Goal: Information Seeking & Learning: Compare options

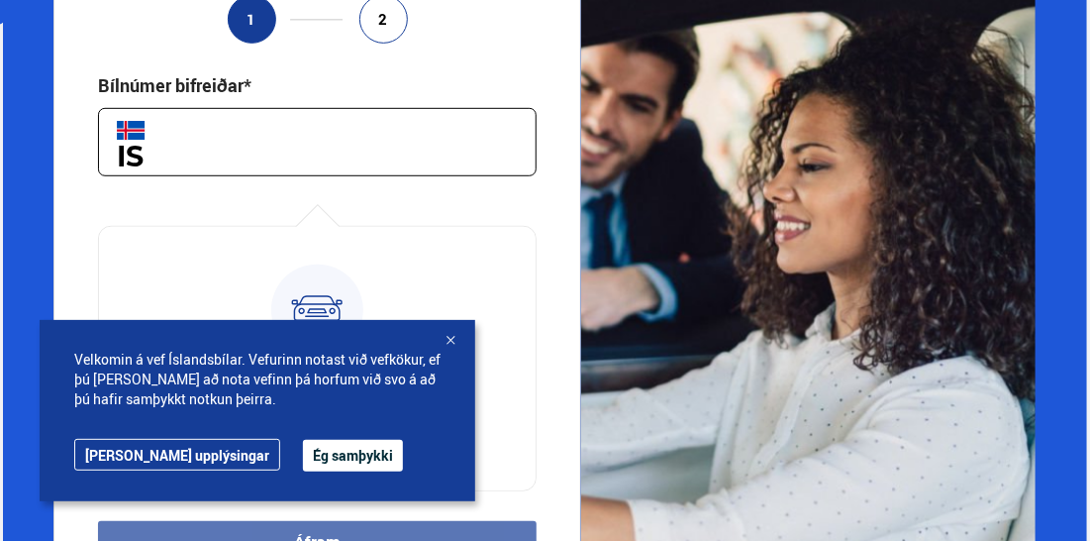
scroll to position [396, 0]
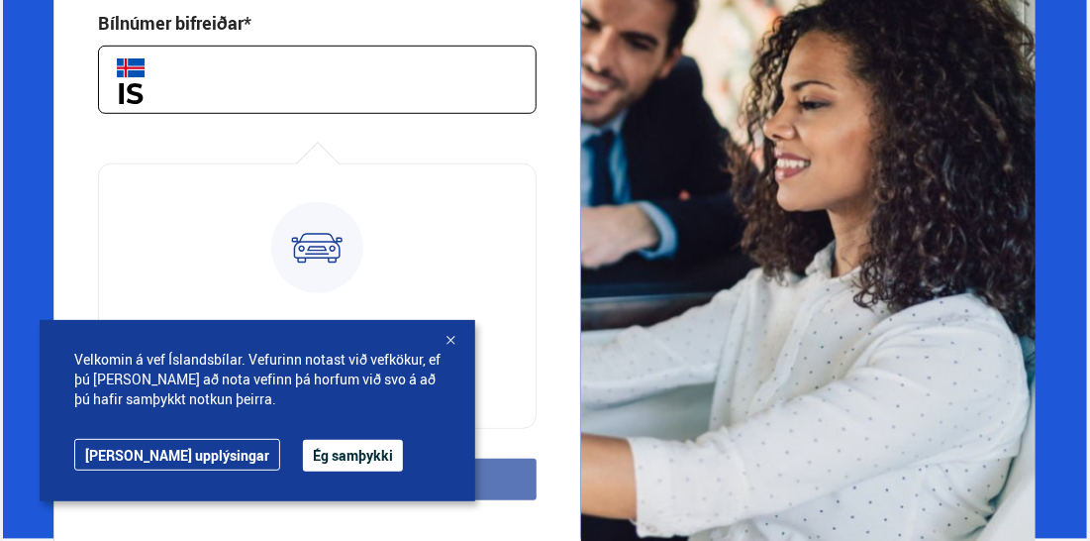
click at [303, 457] on button "Ég samþykki" at bounding box center [353, 456] width 100 height 32
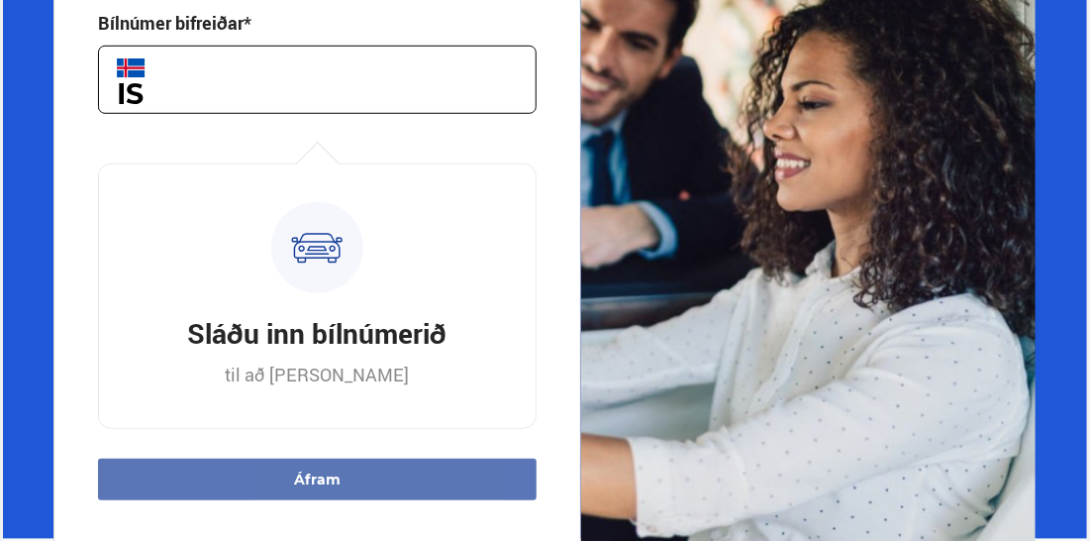
click at [182, 88] on input "text" at bounding box center [317, 80] width 439 height 68
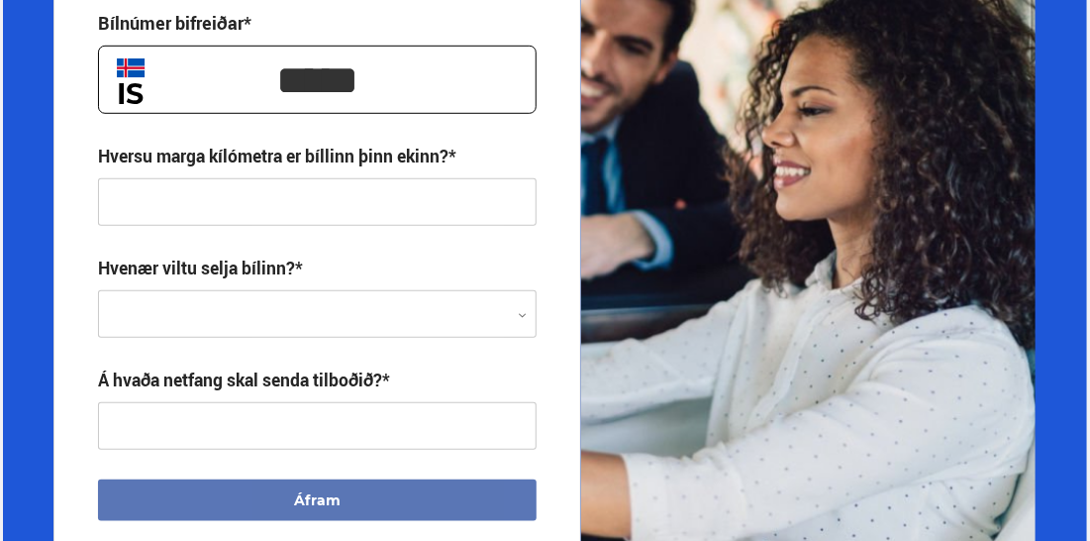
type input "*****"
click at [176, 196] on input "text" at bounding box center [317, 202] width 439 height 48
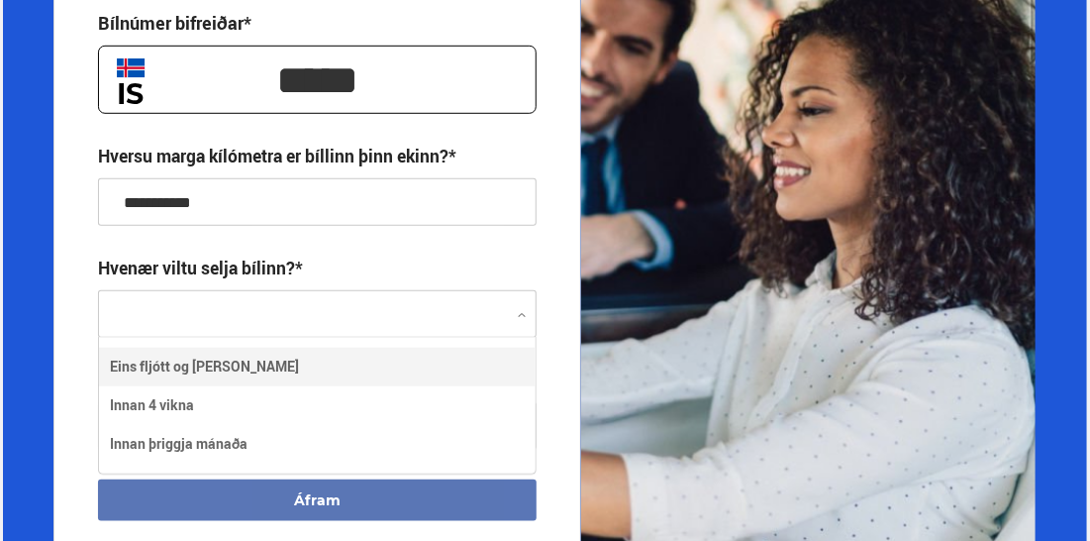
scroll to position [135, 438]
click at [242, 299] on div at bounding box center [317, 315] width 439 height 48
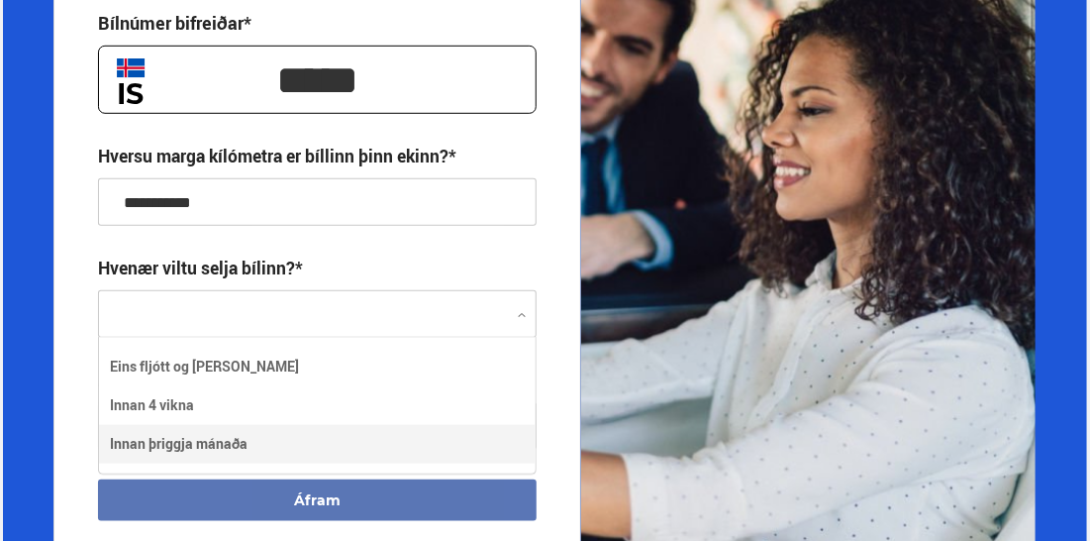
type input "**********"
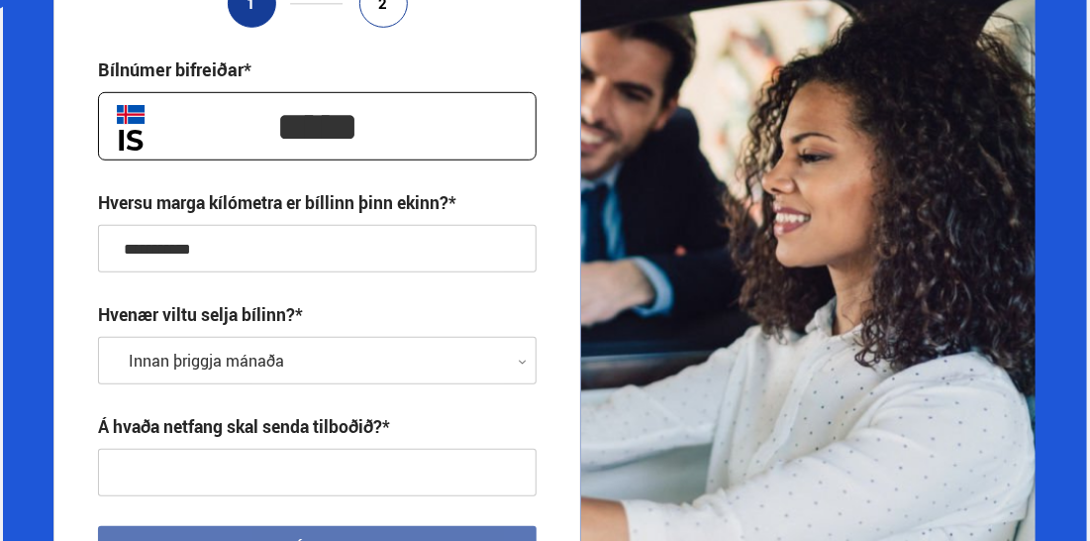
scroll to position [571, 0]
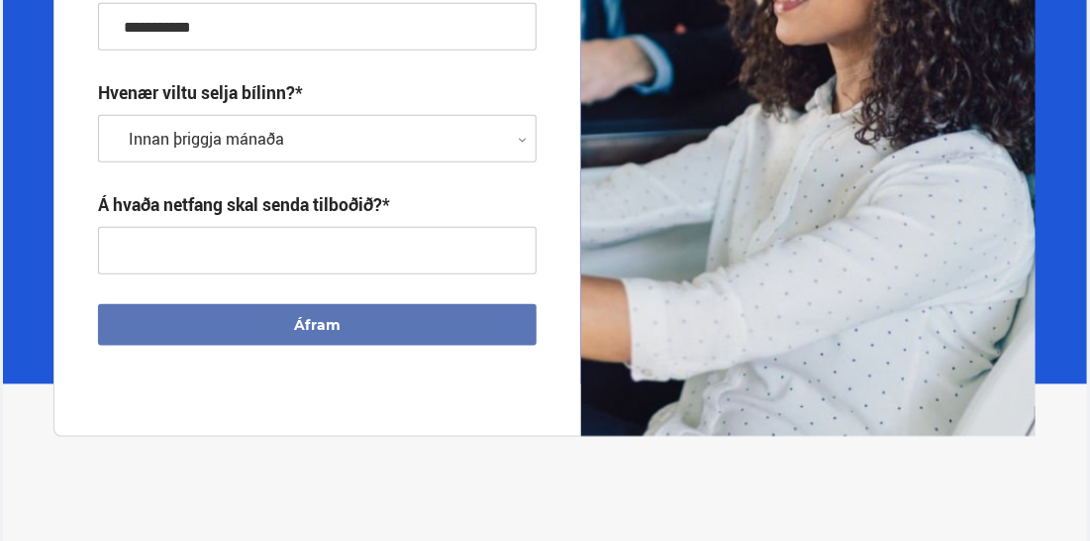
click at [159, 244] on input "text" at bounding box center [317, 251] width 439 height 48
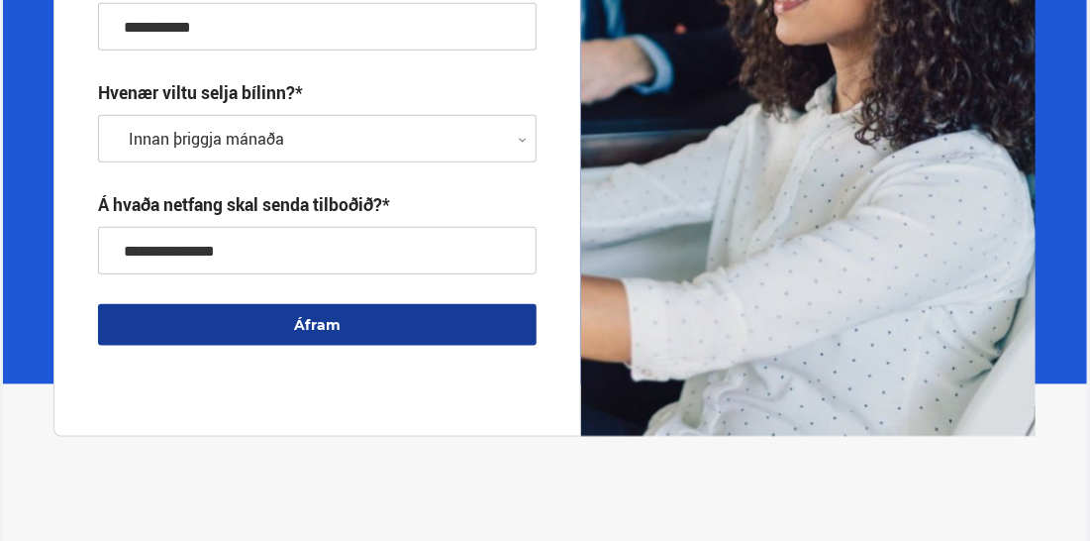
type input "**********"
click at [218, 381] on div "**********" at bounding box center [317, 80] width 528 height 713
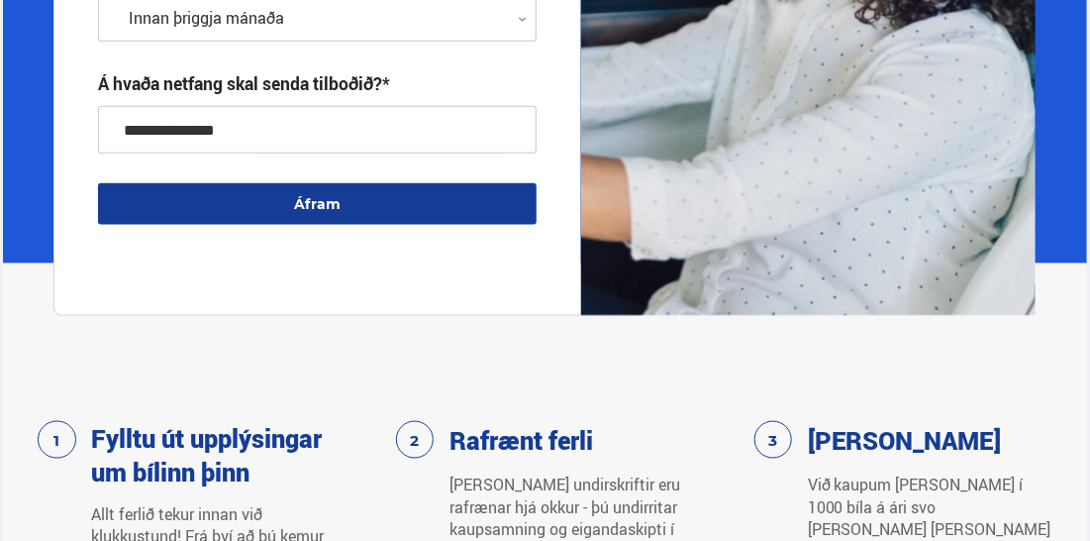
scroll to position [692, 0]
click at [327, 194] on button "Áfram" at bounding box center [317, 204] width 439 height 42
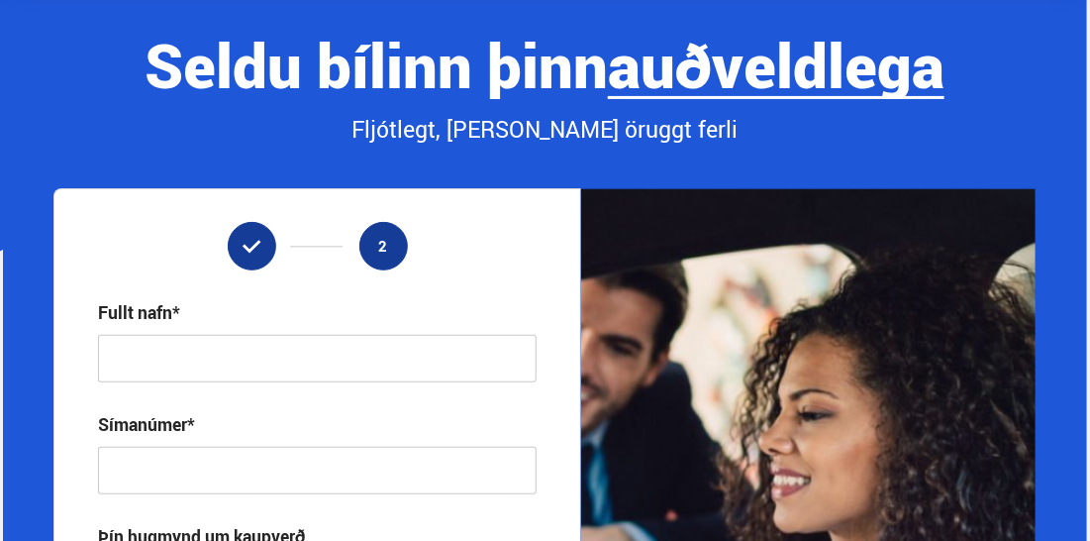
scroll to position [0, 0]
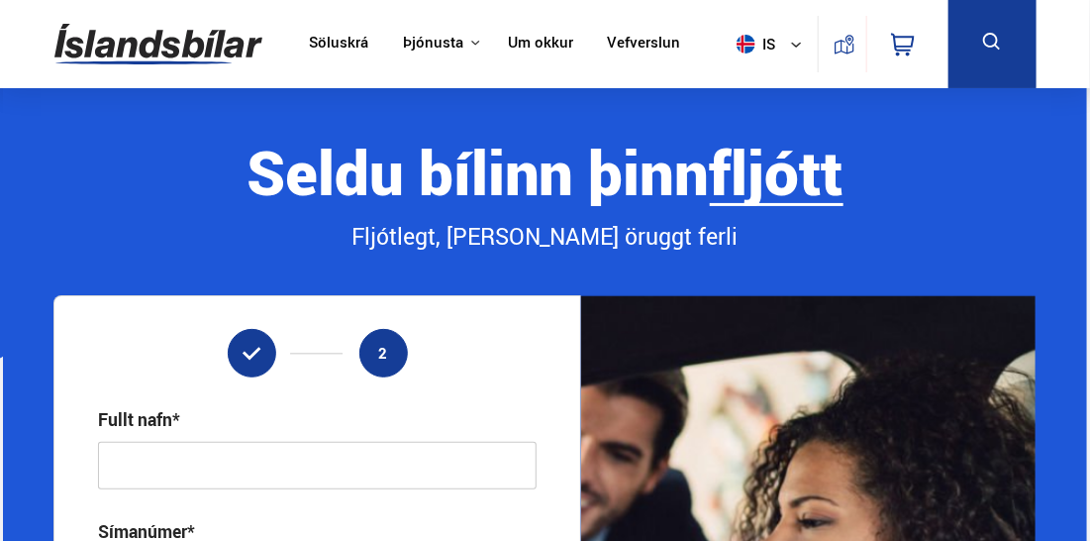
click at [637, 47] on link "Vefverslun" at bounding box center [644, 44] width 73 height 21
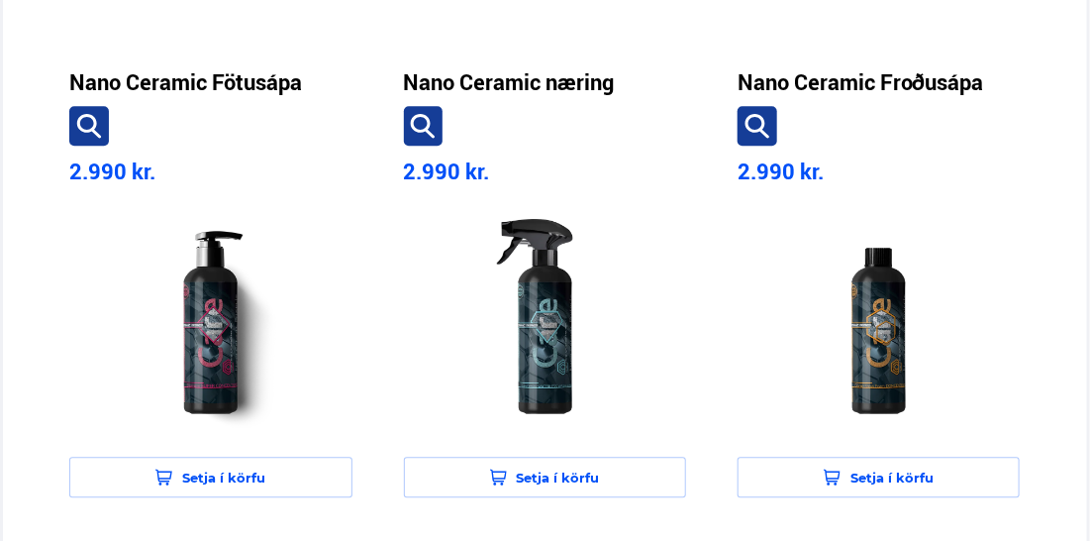
scroll to position [1612, 0]
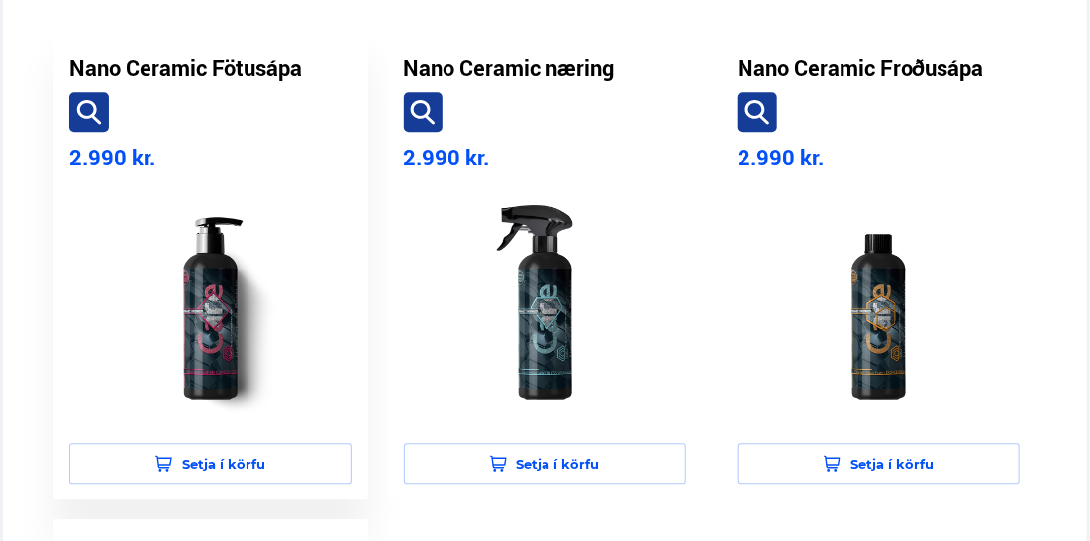
click at [201, 63] on h3 "Nano Ceramic Fötusápa" at bounding box center [185, 68] width 233 height 28
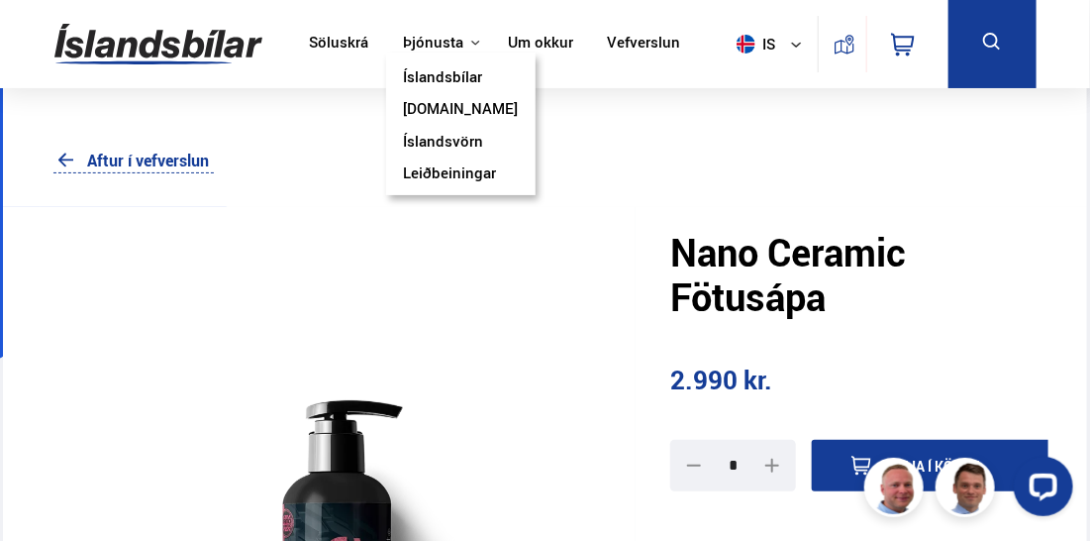
click at [449, 141] on link "Íslandsvörn" at bounding box center [443, 143] width 80 height 21
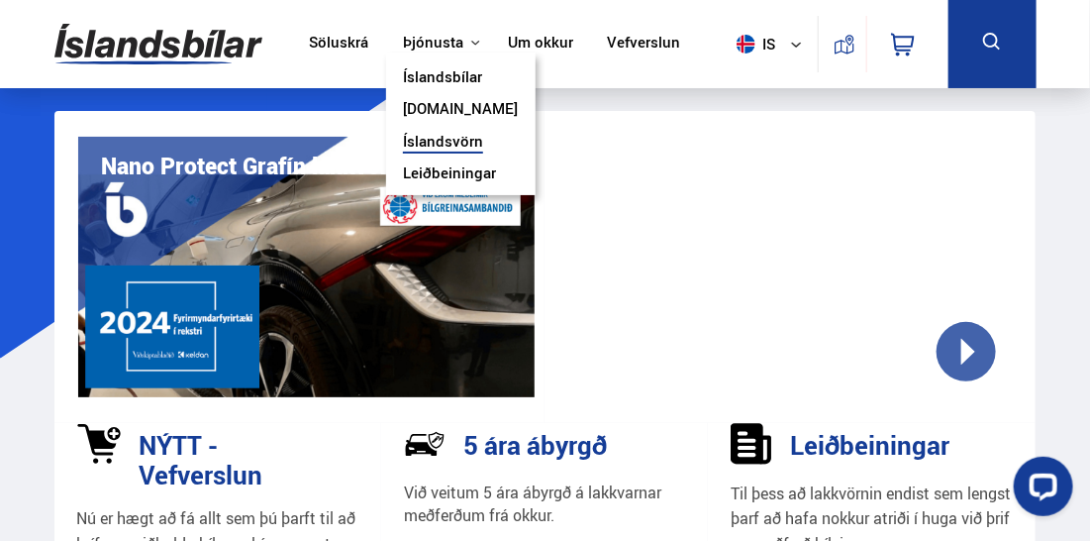
click at [445, 108] on link "[DOMAIN_NAME]" at bounding box center [460, 110] width 115 height 21
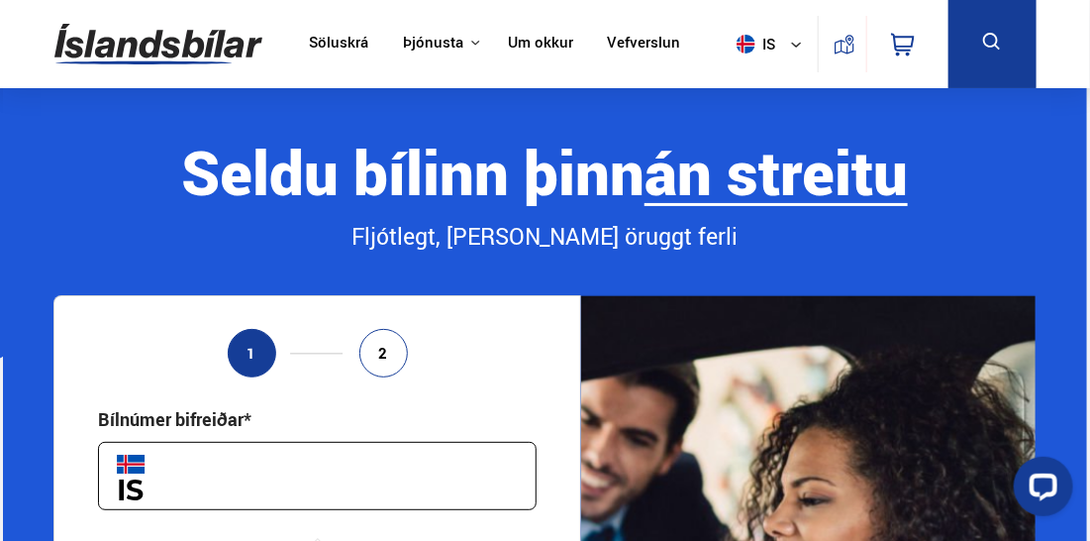
click at [643, 38] on link "Vefverslun" at bounding box center [644, 44] width 73 height 21
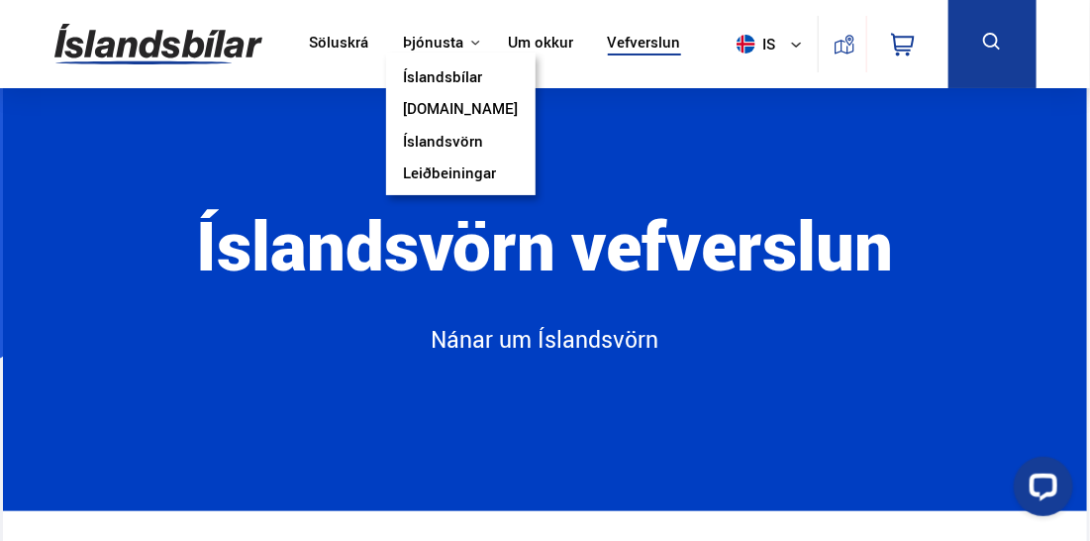
click at [441, 81] on link "Íslandsbílar" at bounding box center [442, 78] width 79 height 21
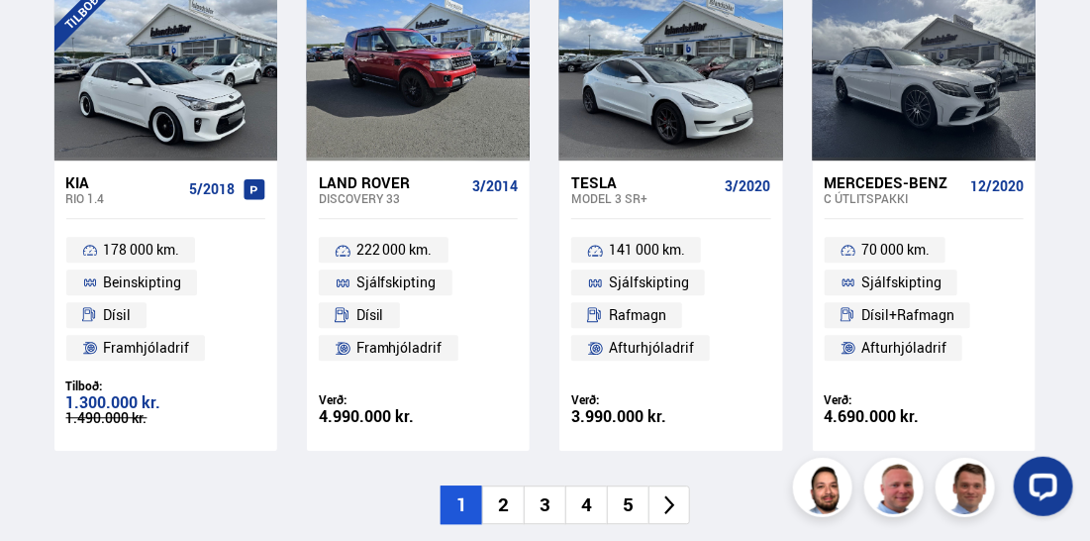
scroll to position [1484, 0]
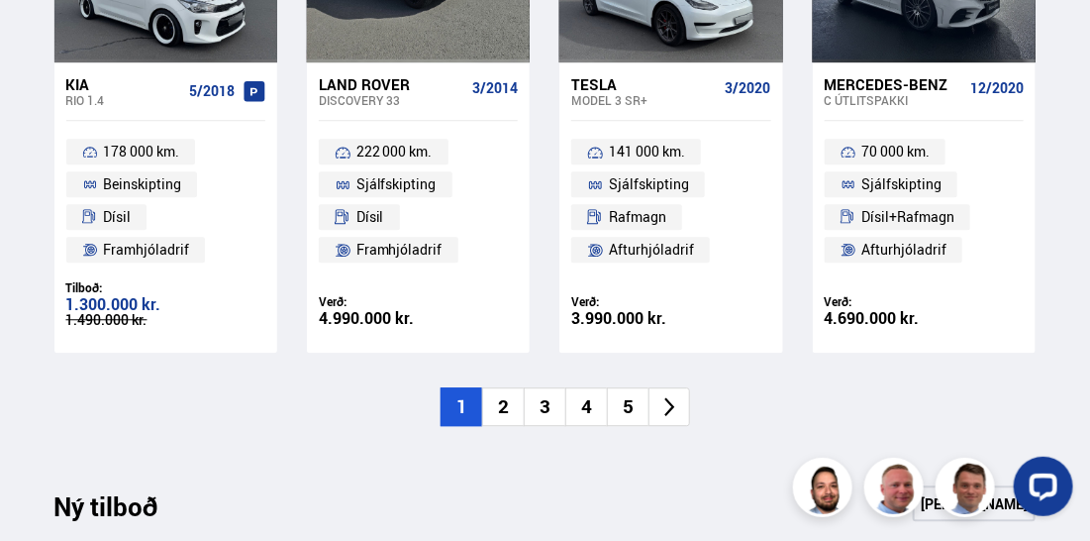
click at [504, 403] on li "2" at bounding box center [503, 406] width 42 height 39
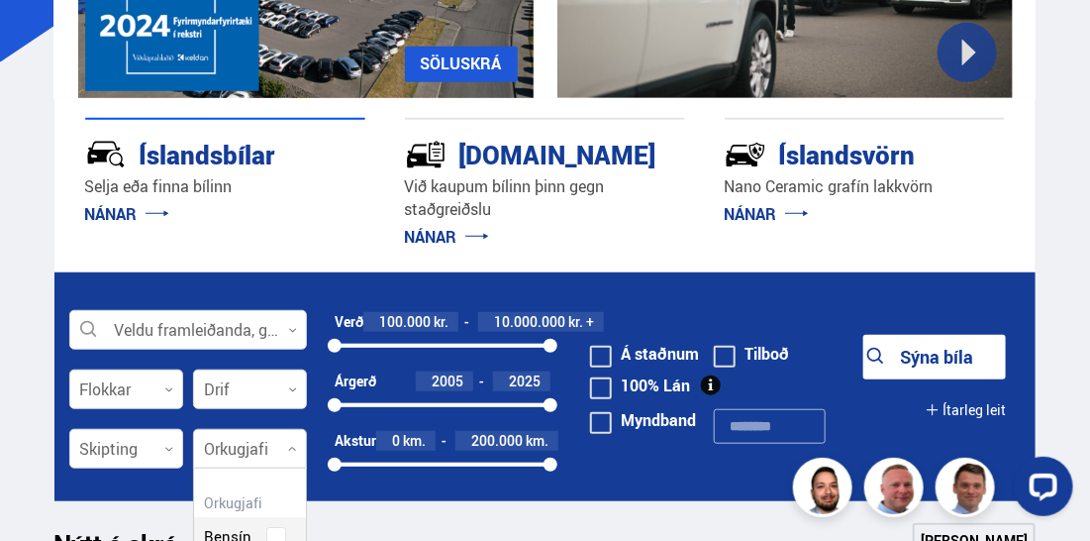
scroll to position [289, 112]
click at [289, 451] on icon at bounding box center [292, 449] width 9 height 9
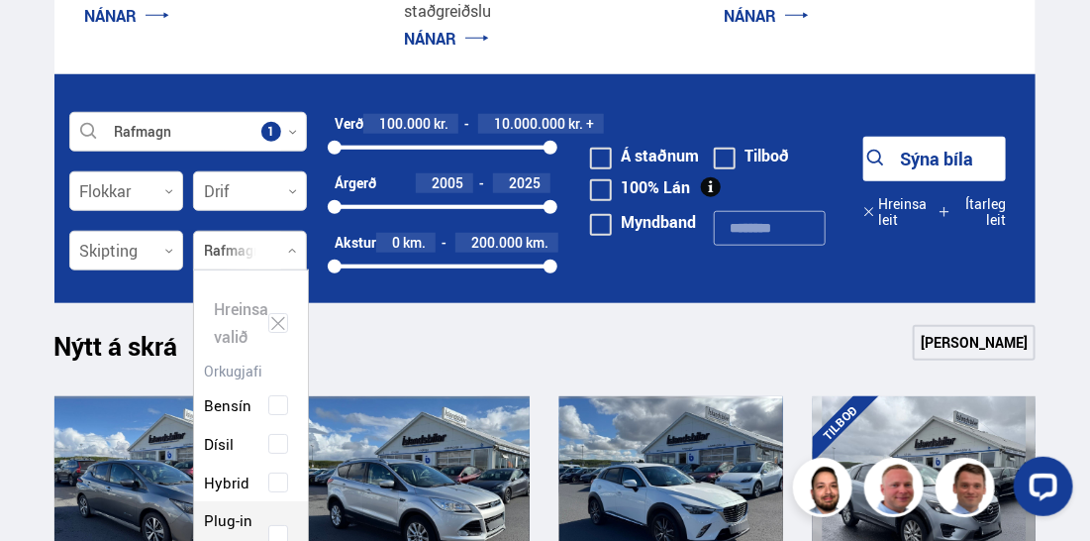
scroll to position [295, 114]
click at [257, 515] on div "Bensín Dísil Hybrid Plug-in hybrid Rafmagn" at bounding box center [251, 481] width 114 height 251
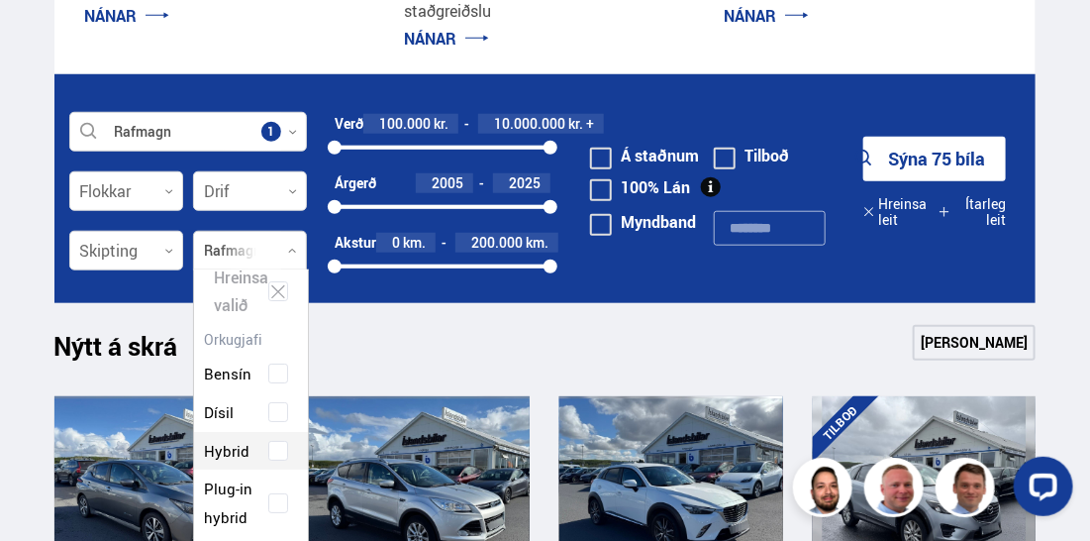
scroll to position [59, 0]
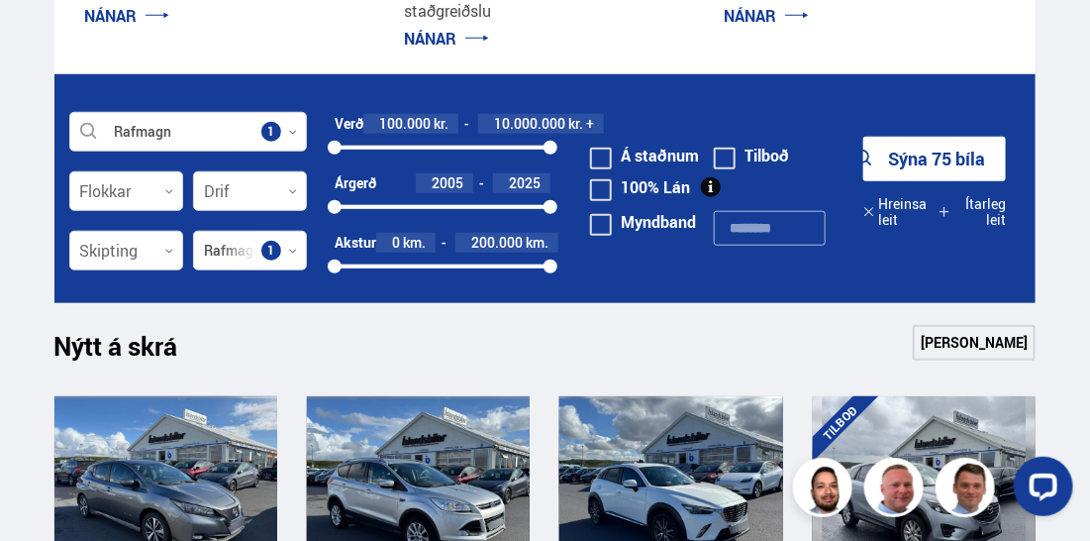
click at [941, 254] on form "Rafmagn Veldu framleiðanda, gerð eða eiginleika 1 Flokkar 0 Drif 0 Verð 100.000…" at bounding box center [544, 188] width 981 height 229
click at [978, 345] on link "[PERSON_NAME]" at bounding box center [974, 343] width 123 height 36
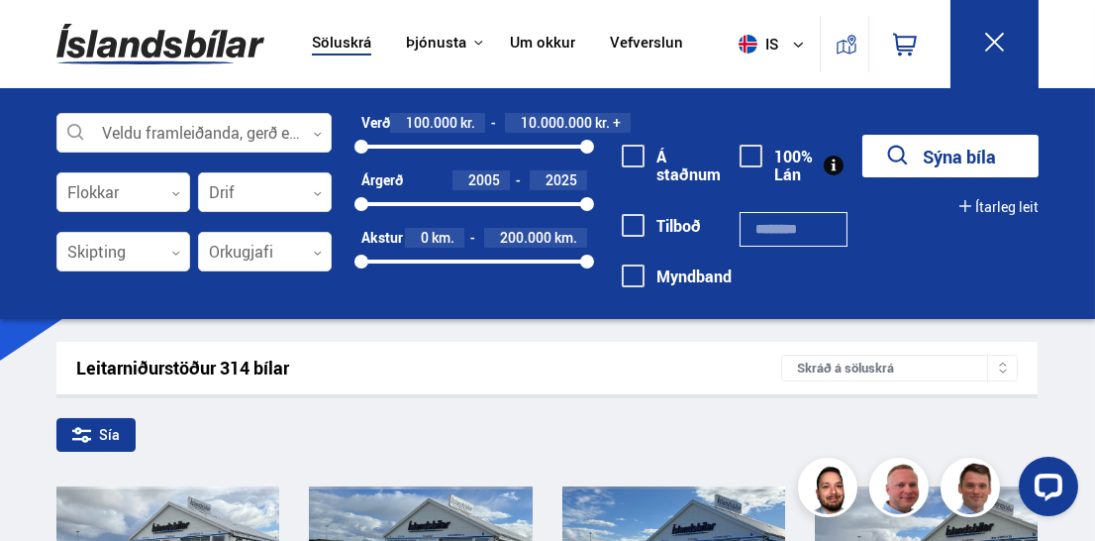
click at [898, 238] on div "Veldu framleiðanda, gerð eða eiginleika 0 Flokkar 0 Drif 0 Skipting 0 Orkugjafi…" at bounding box center [548, 213] width 1014 height 201
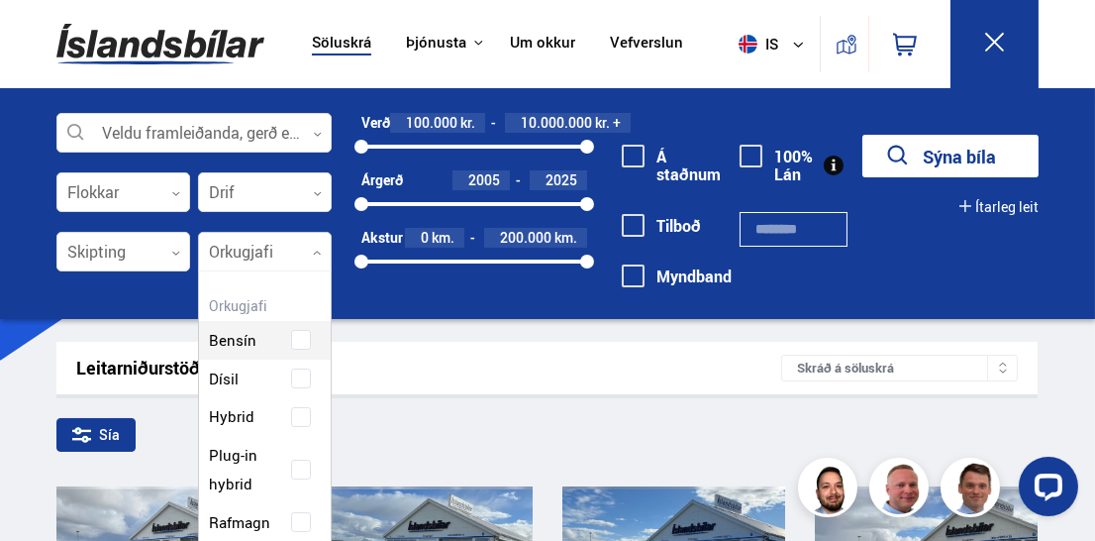
click at [326, 251] on div at bounding box center [265, 253] width 134 height 40
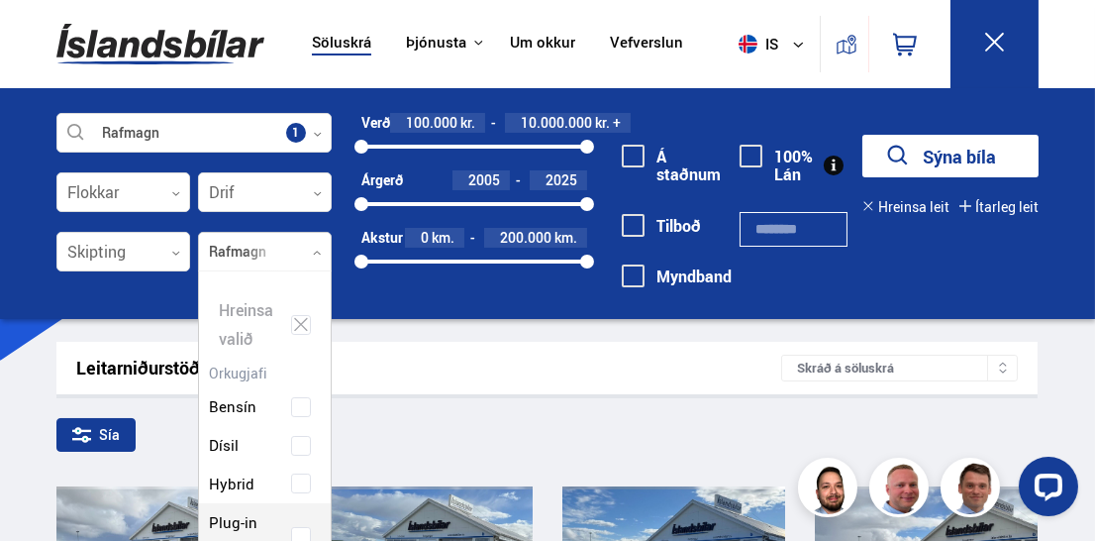
click at [223, 521] on div "Bensín Dísil Hybrid Plug-in hybrid Rafmagn" at bounding box center [265, 483] width 132 height 251
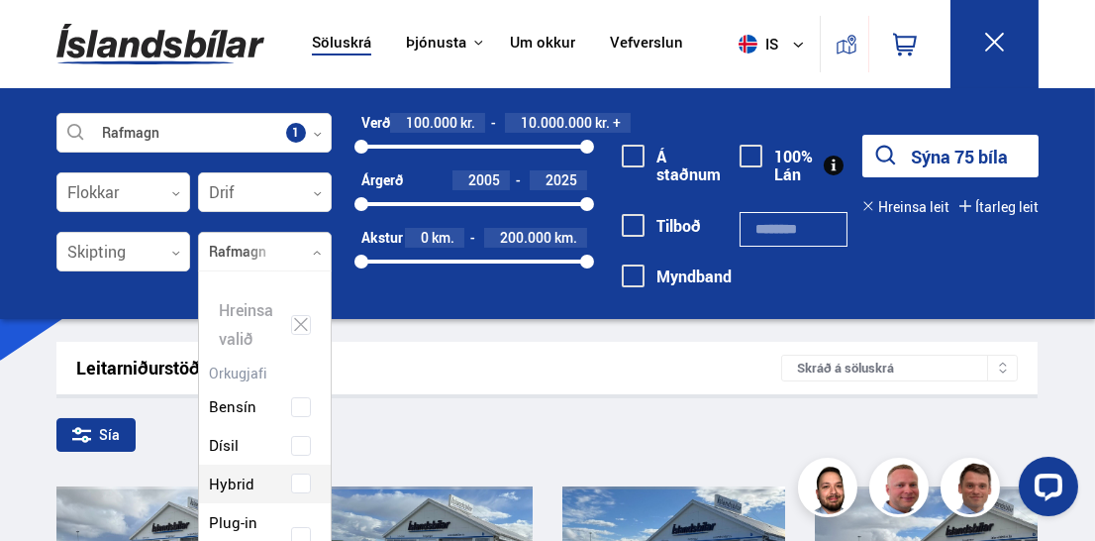
click at [301, 251] on div at bounding box center [265, 253] width 134 height 40
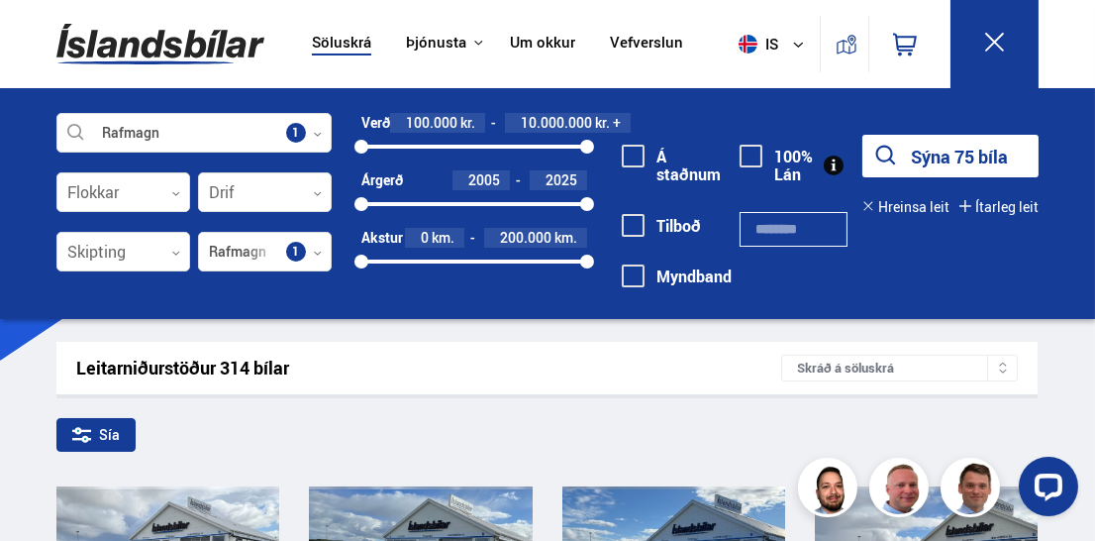
click at [536, 380] on div "Leitarniðurstöður 314 bílar Skráð á [GEOGRAPHIC_DATA]" at bounding box center [546, 368] width 981 height 52
click at [990, 160] on button "Sýna 75 bíla" at bounding box center [950, 156] width 176 height 43
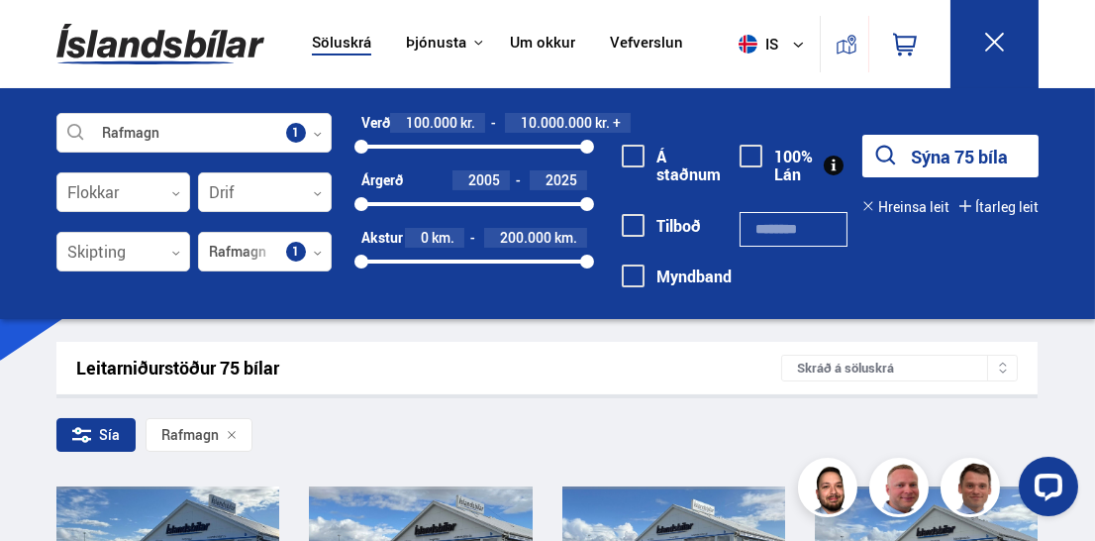
click at [195, 439] on span "Rafmagn" at bounding box center [189, 435] width 57 height 16
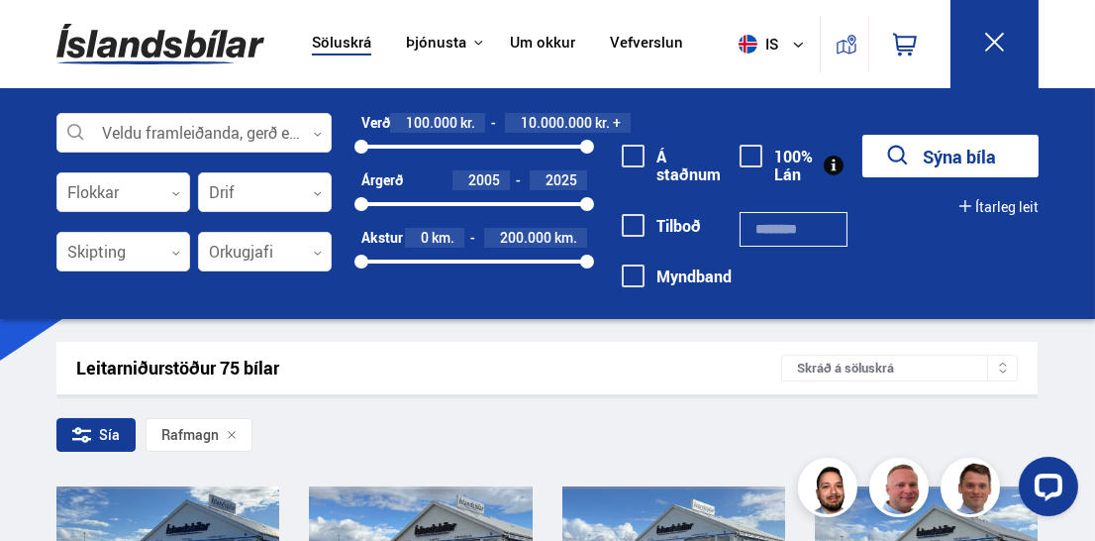
click at [552, 344] on div "Leitarniðurstöður 75 bílar Skráð á [GEOGRAPHIC_DATA]" at bounding box center [546, 368] width 981 height 52
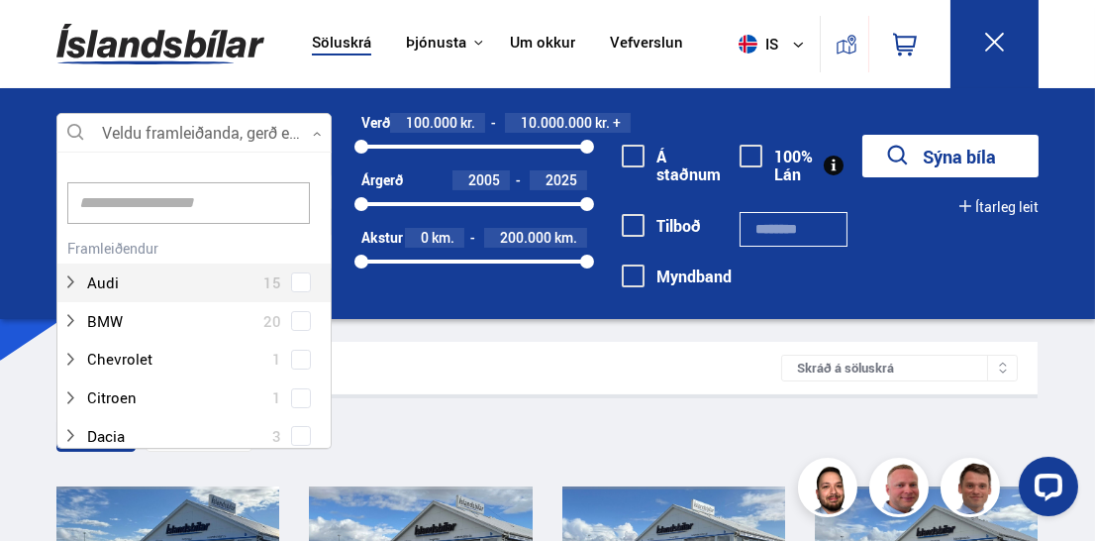
click at [241, 131] on div at bounding box center [193, 134] width 275 height 40
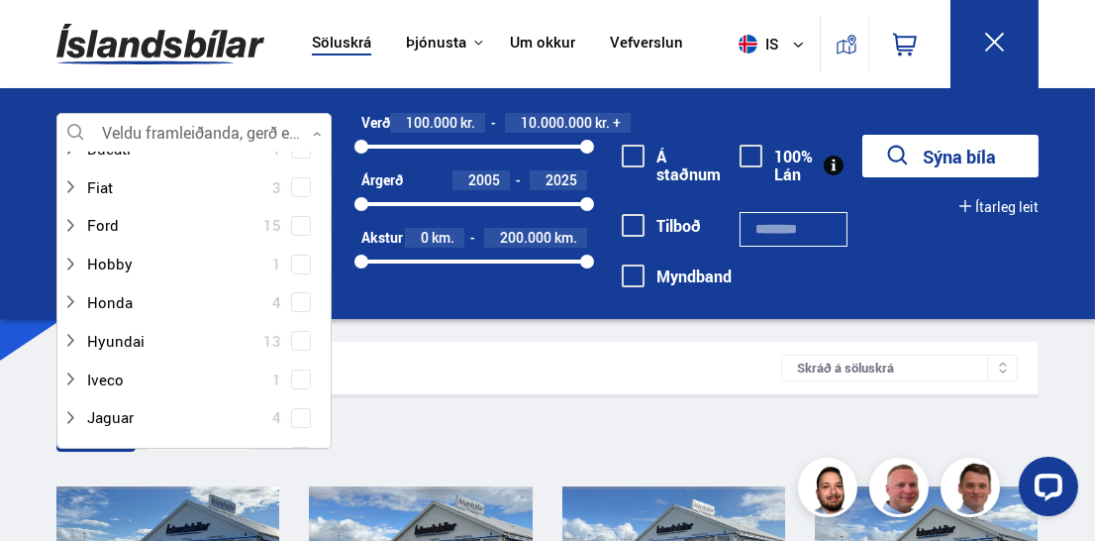
scroll to position [296, 0]
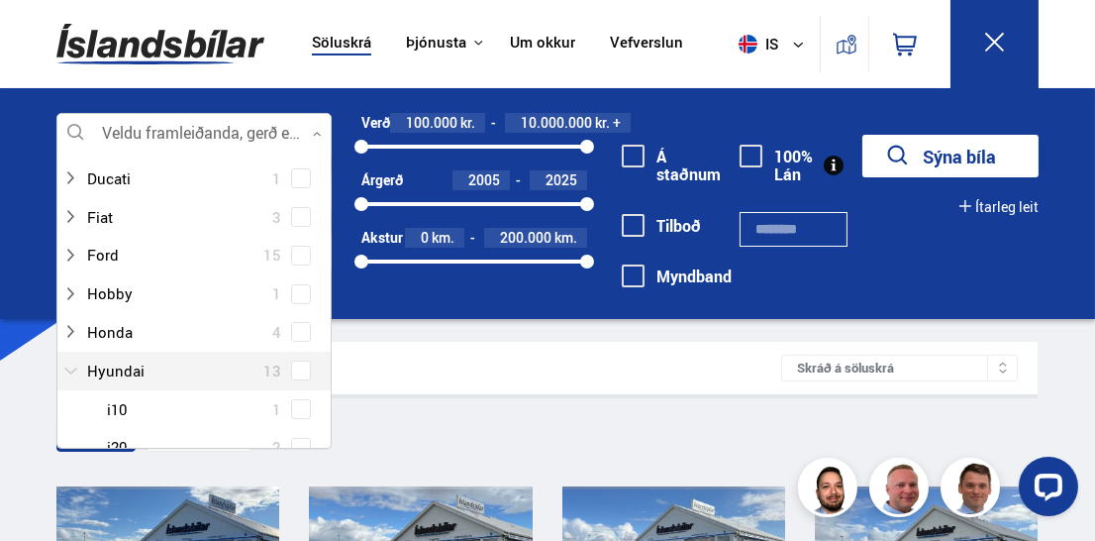
click at [132, 359] on div at bounding box center [174, 370] width 224 height 29
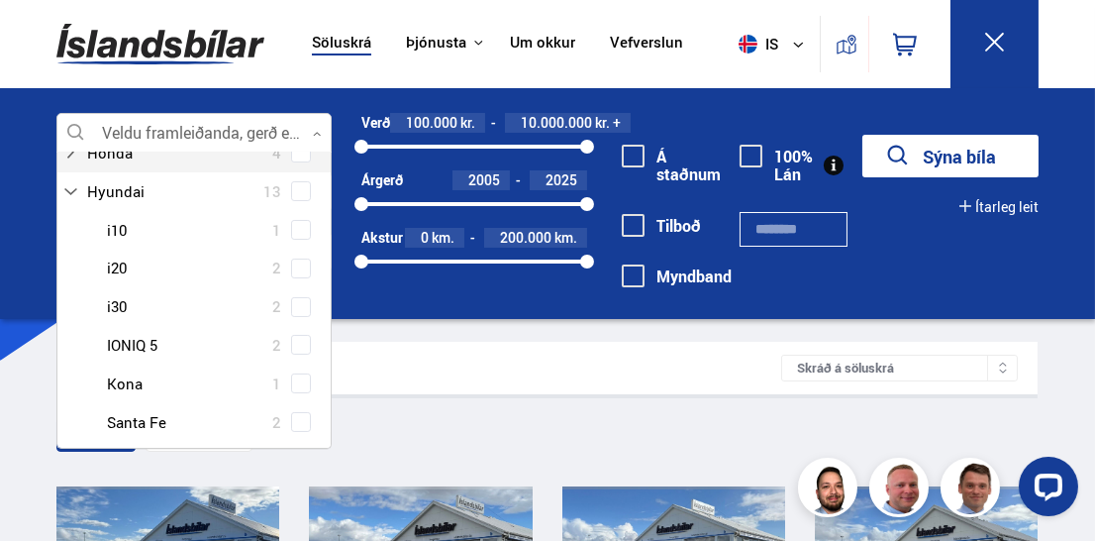
scroll to position [494, 0]
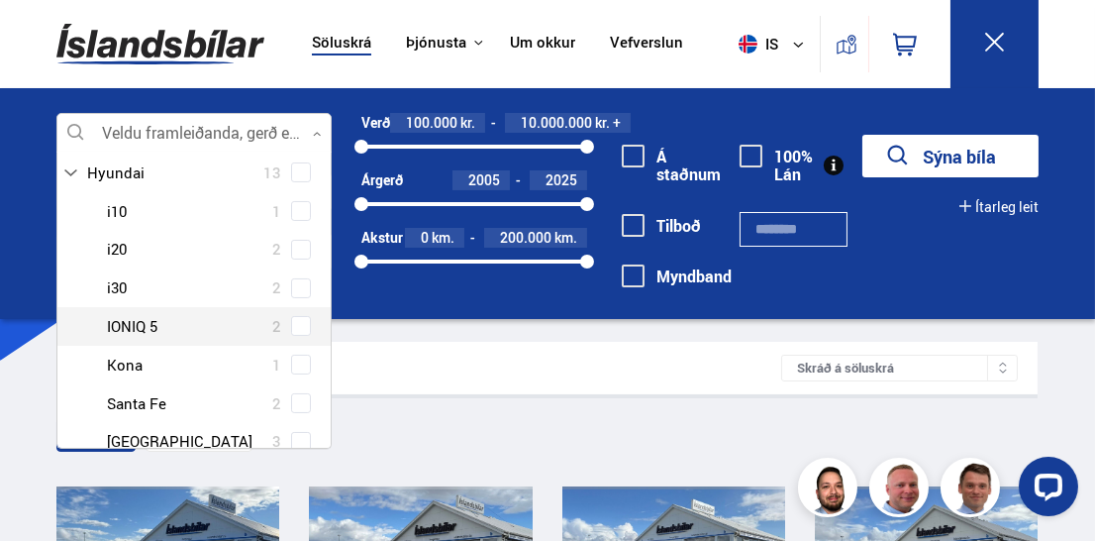
click at [144, 323] on div at bounding box center [214, 326] width 224 height 29
click at [119, 320] on div at bounding box center [214, 326] width 224 height 29
drag, startPoint x: 119, startPoint y: 320, endPoint x: 219, endPoint y: 324, distance: 100.1
click at [120, 320] on div at bounding box center [214, 326] width 224 height 29
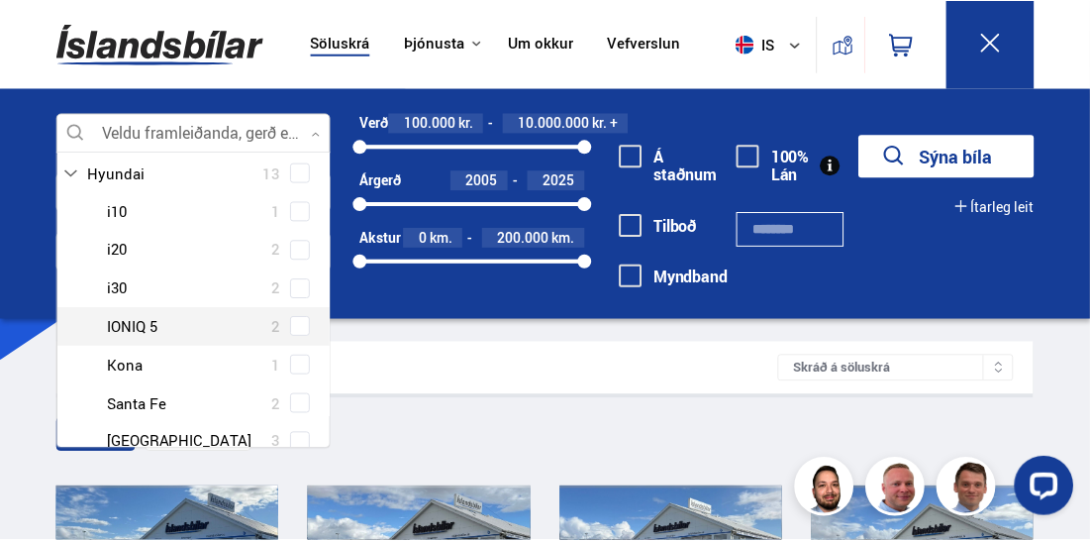
scroll to position [533, 0]
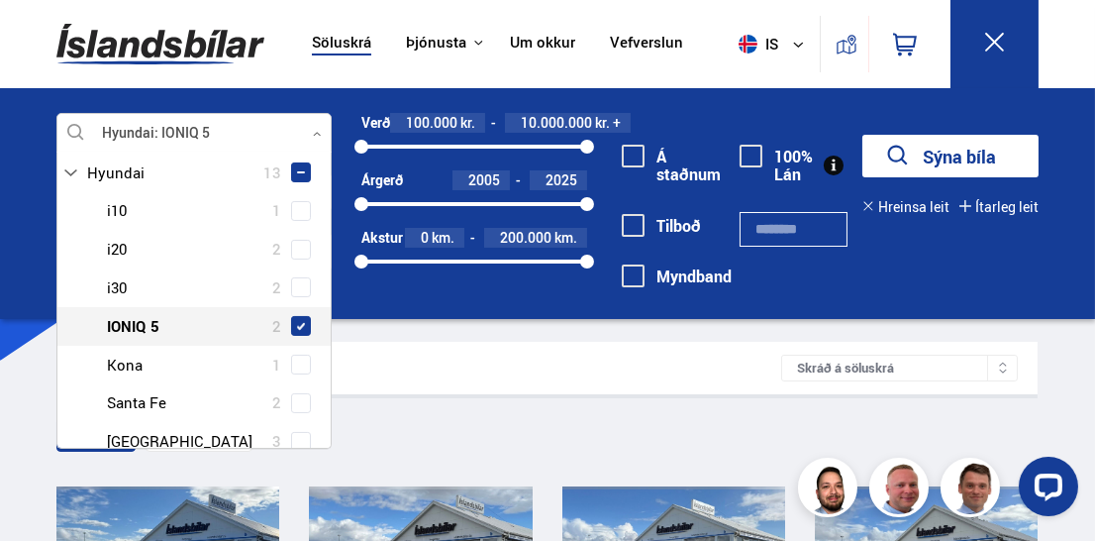
click at [300, 321] on span at bounding box center [301, 326] width 20 height 20
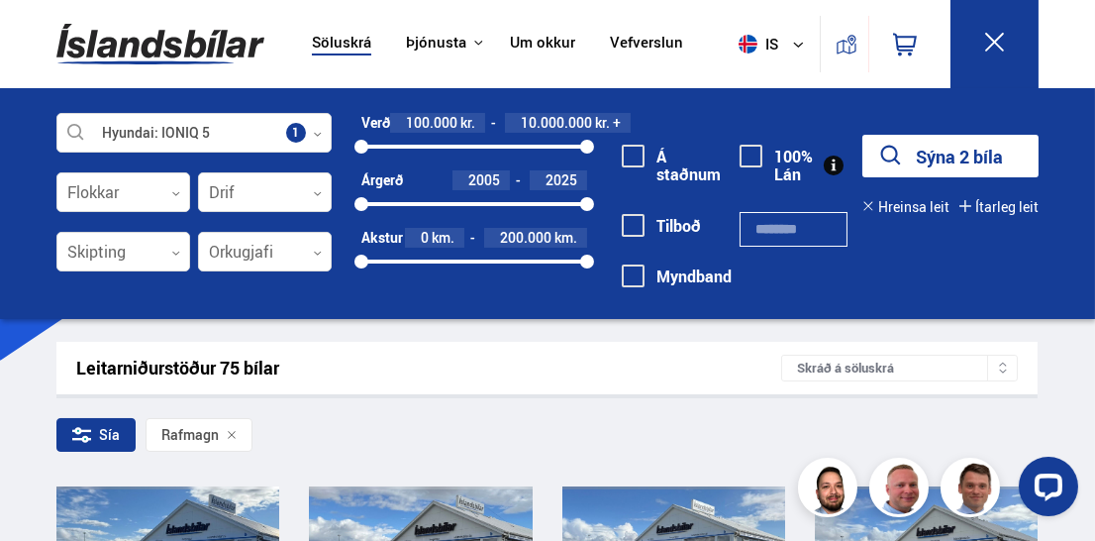
click at [949, 153] on button "Sýna 2 bíla" at bounding box center [950, 156] width 176 height 43
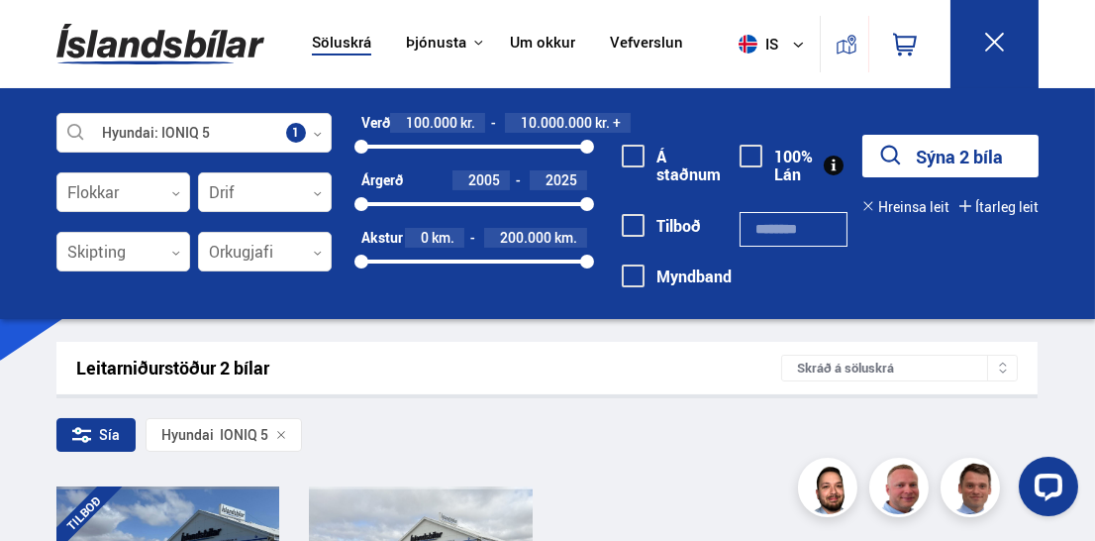
click at [997, 25] on button at bounding box center [995, 44] width 88 height 88
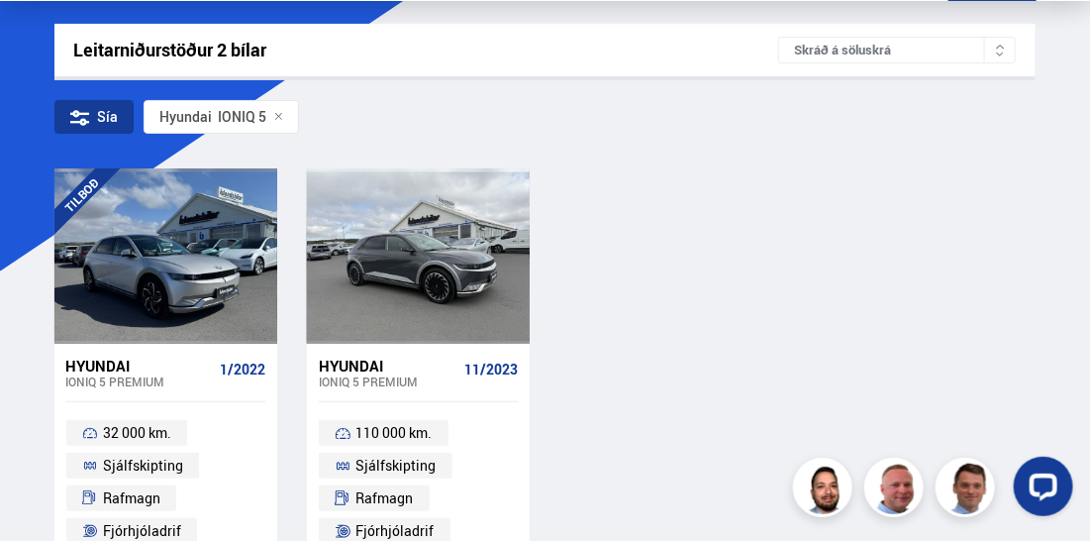
scroll to position [85, 0]
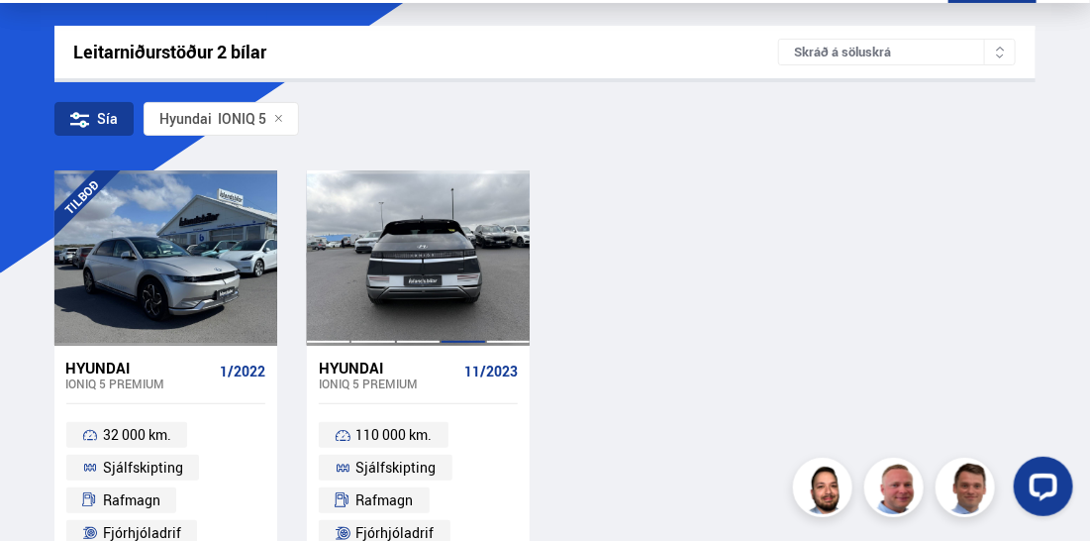
click at [461, 242] on div at bounding box center [463, 257] width 45 height 175
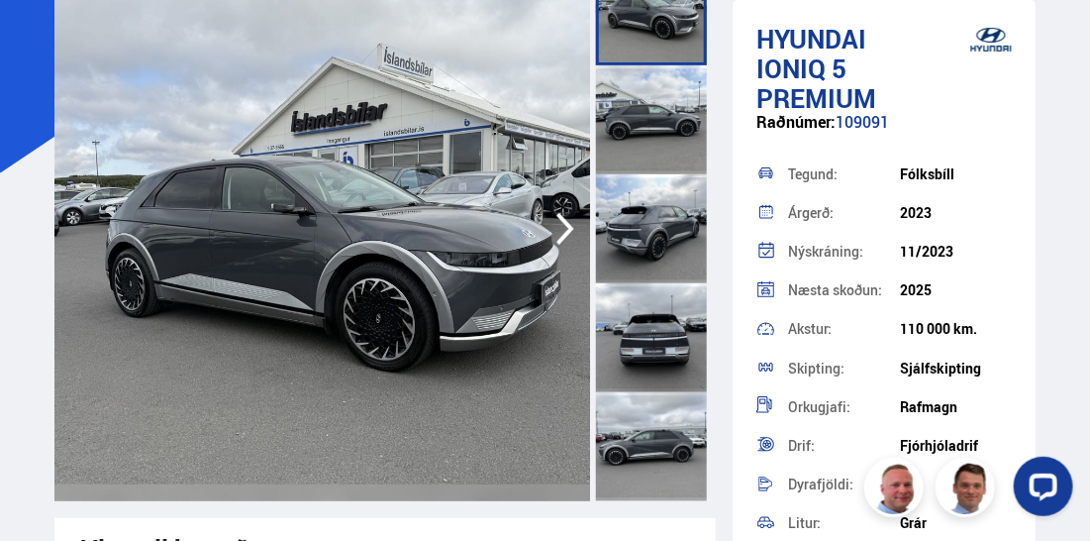
scroll to position [198, 0]
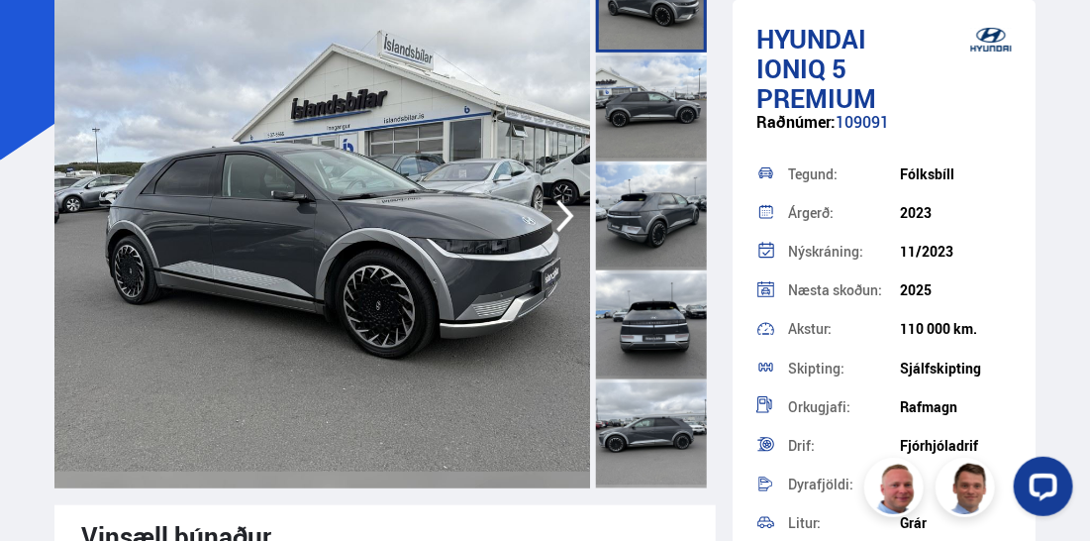
click at [634, 216] on div at bounding box center [651, 215] width 111 height 109
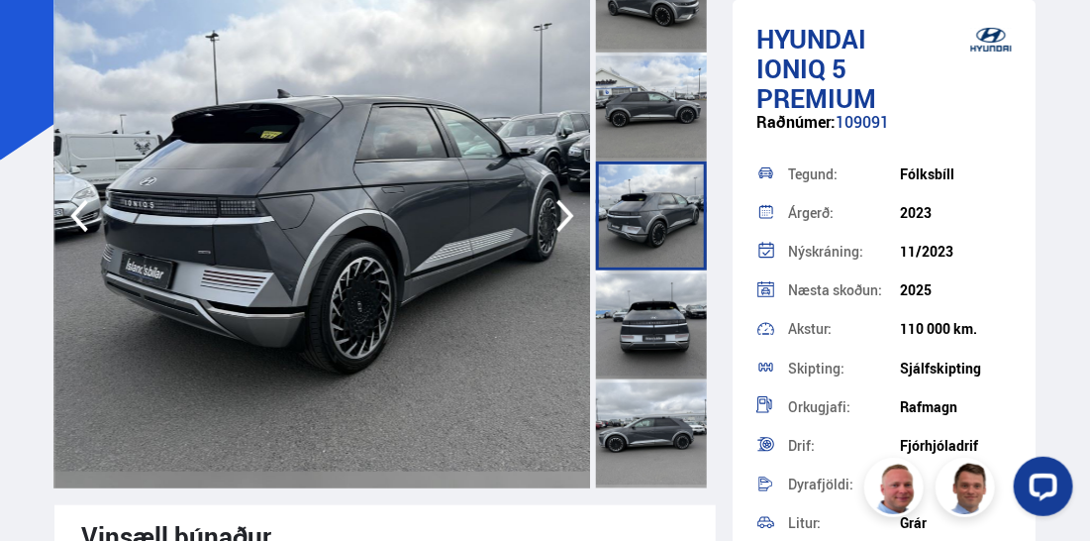
click at [656, 324] on div at bounding box center [651, 324] width 111 height 109
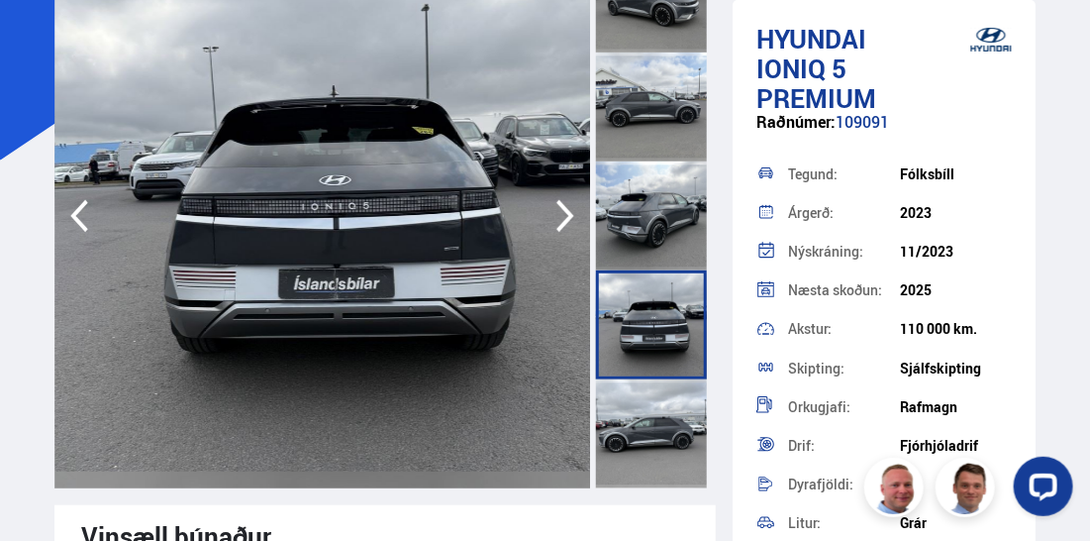
click at [635, 415] on div at bounding box center [651, 433] width 111 height 109
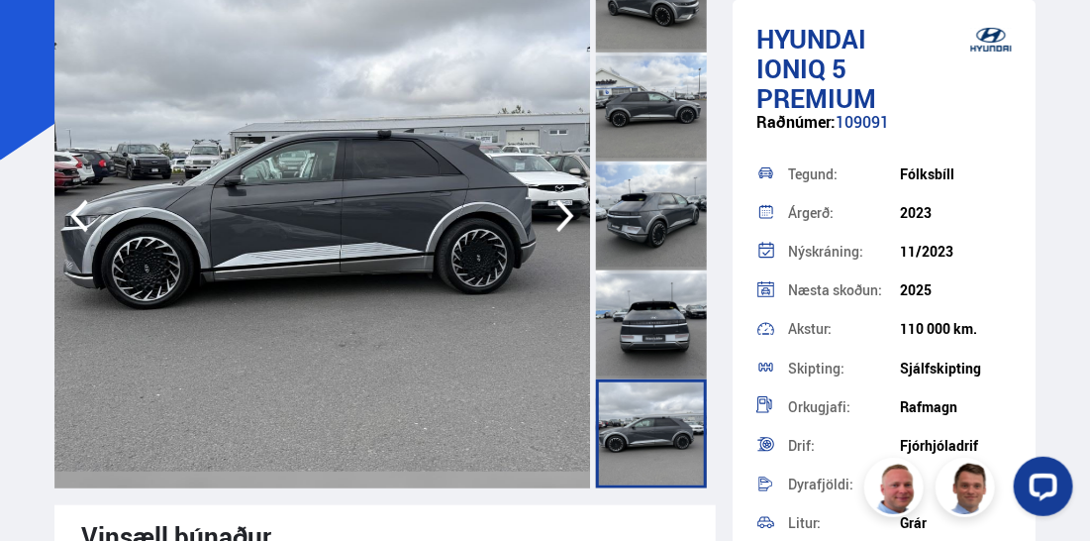
click at [674, 90] on div at bounding box center [651, 106] width 111 height 109
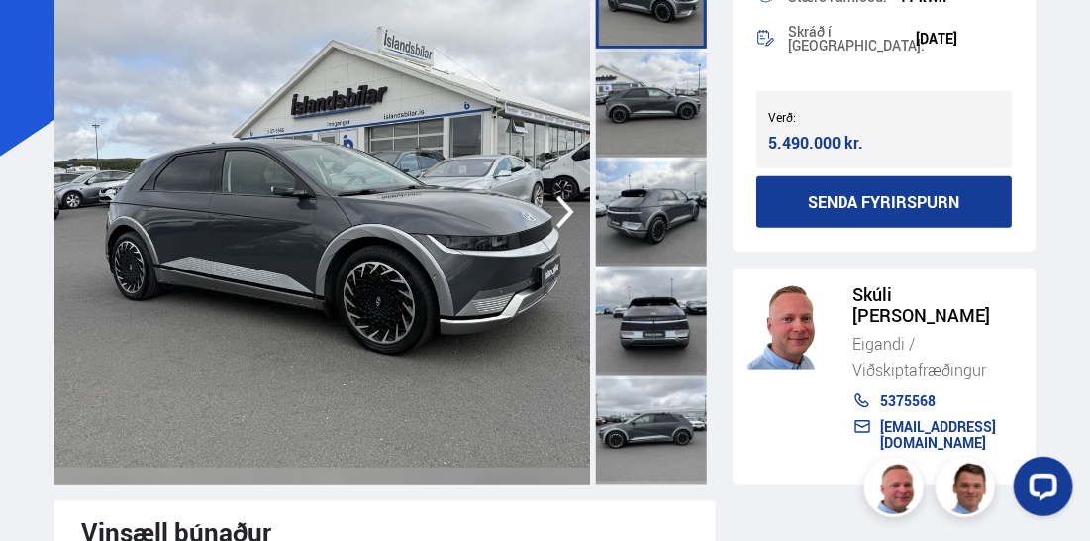
scroll to position [0, 0]
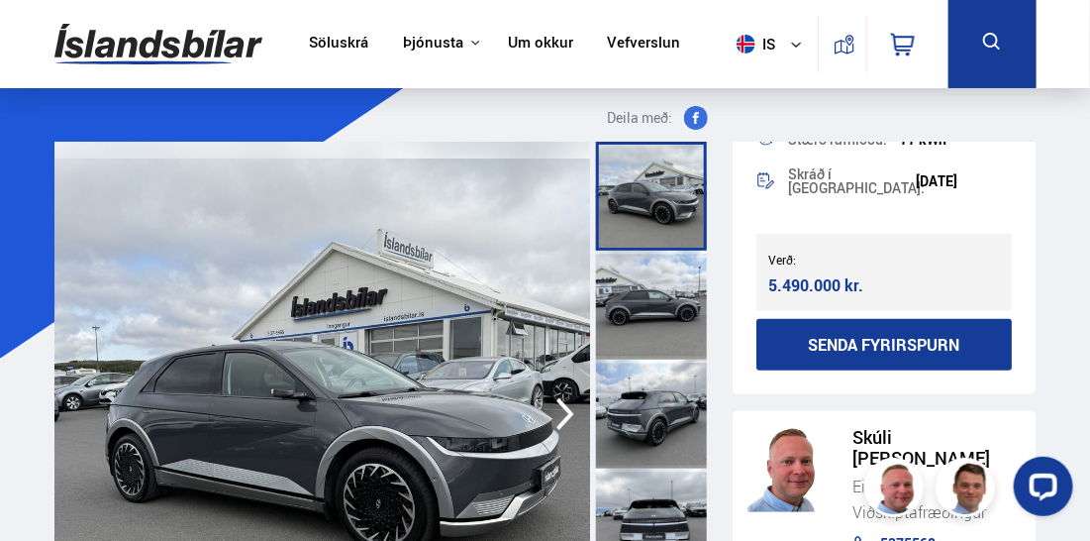
click at [15, 17] on div "Söluskrá Þjónusta Íslandsbílar [DOMAIN_NAME] Íslandsvörn Leiðbeiningar Um okkur…" at bounding box center [545, 44] width 1090 height 88
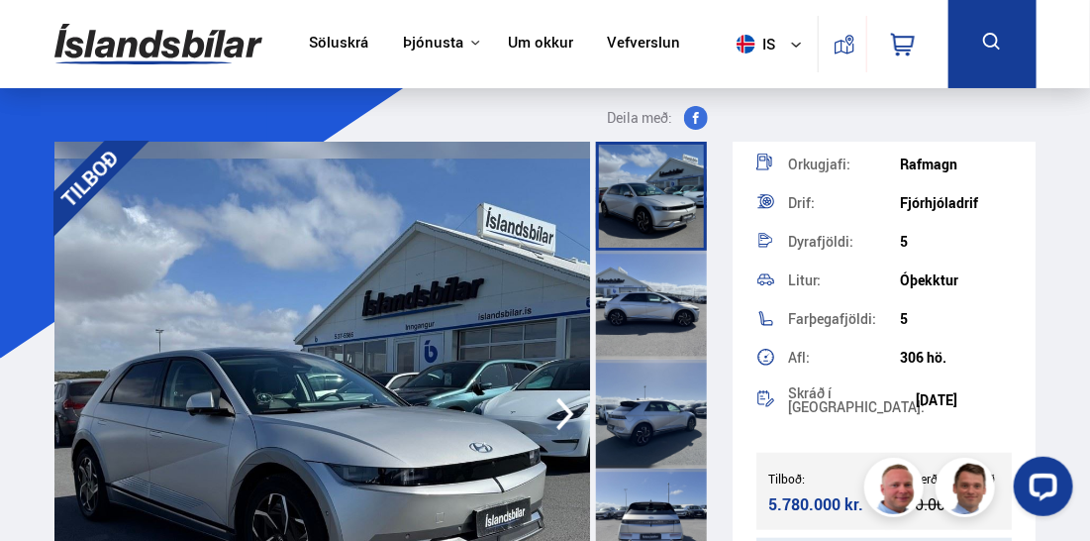
click at [18, 27] on div "Söluskrá Þjónusta Íslandsbílar [DOMAIN_NAME] Íslandsvörn Leiðbeiningar Um okkur…" at bounding box center [545, 44] width 1090 height 88
click at [339, 42] on link "Söluskrá" at bounding box center [338, 44] width 59 height 21
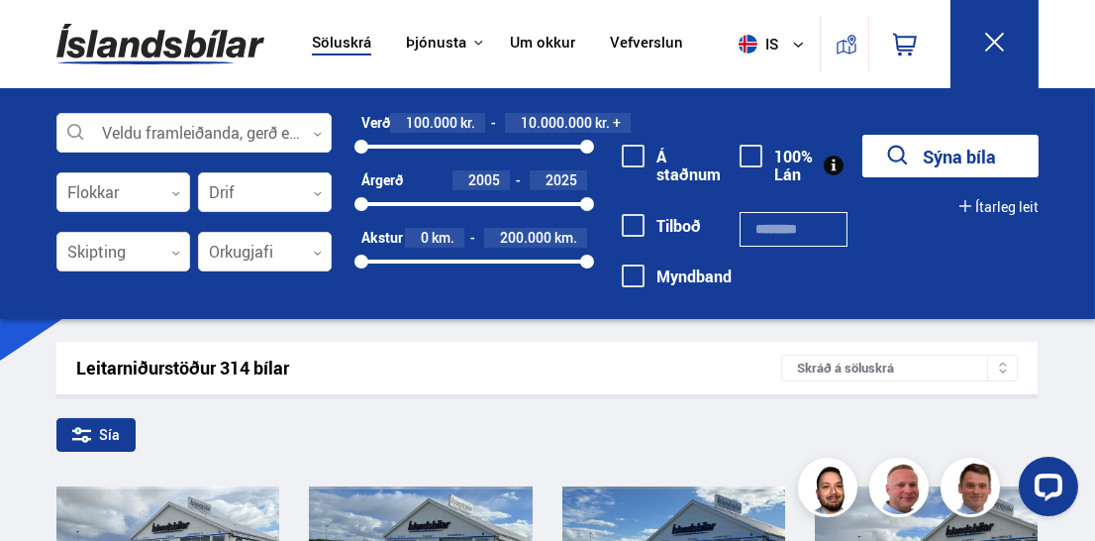
click at [611, 389] on div "Leitarniðurstöður 314 bílar Skráð á [GEOGRAPHIC_DATA]" at bounding box center [546, 368] width 981 height 52
click at [998, 27] on button at bounding box center [995, 44] width 88 height 88
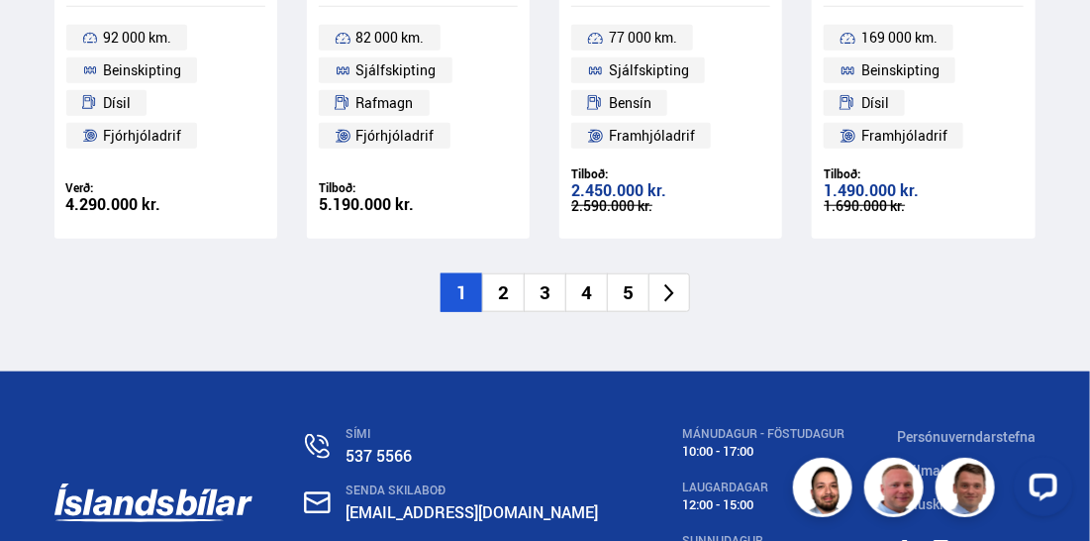
scroll to position [3102, 0]
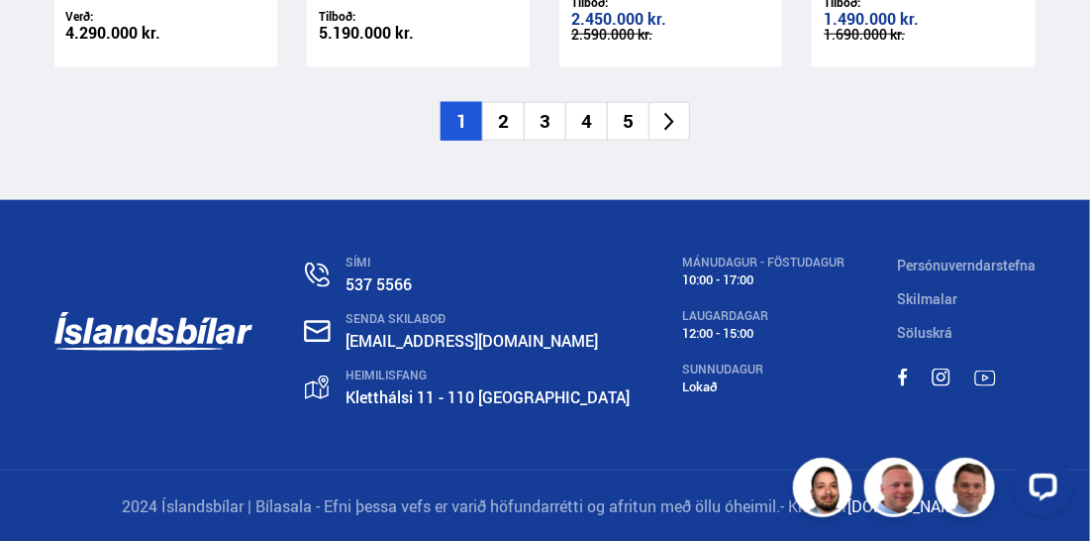
click at [298, 107] on ul "1 2 3 4 5" at bounding box center [544, 121] width 981 height 39
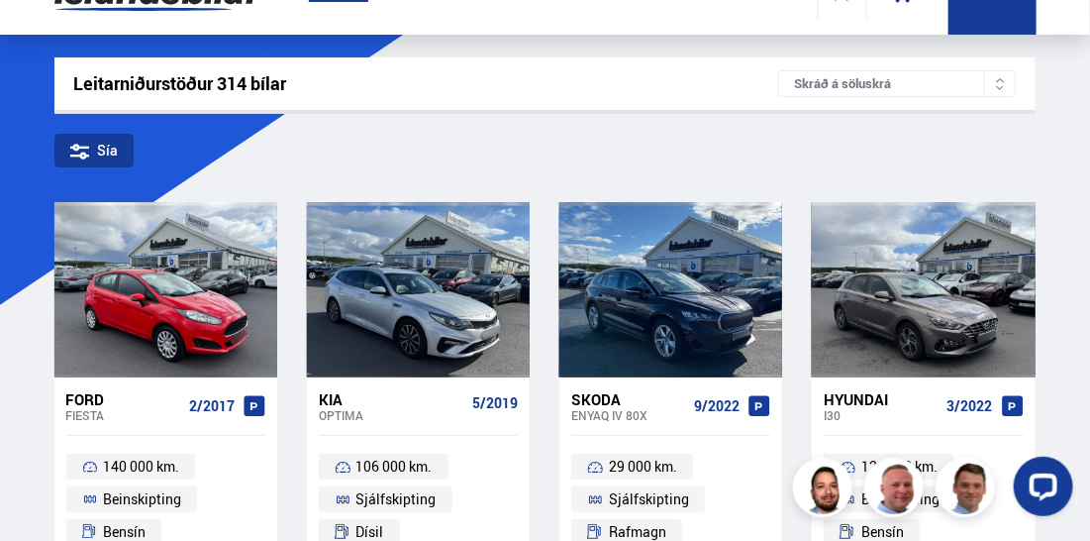
scroll to position [0, 0]
